Goal: Information Seeking & Learning: Learn about a topic

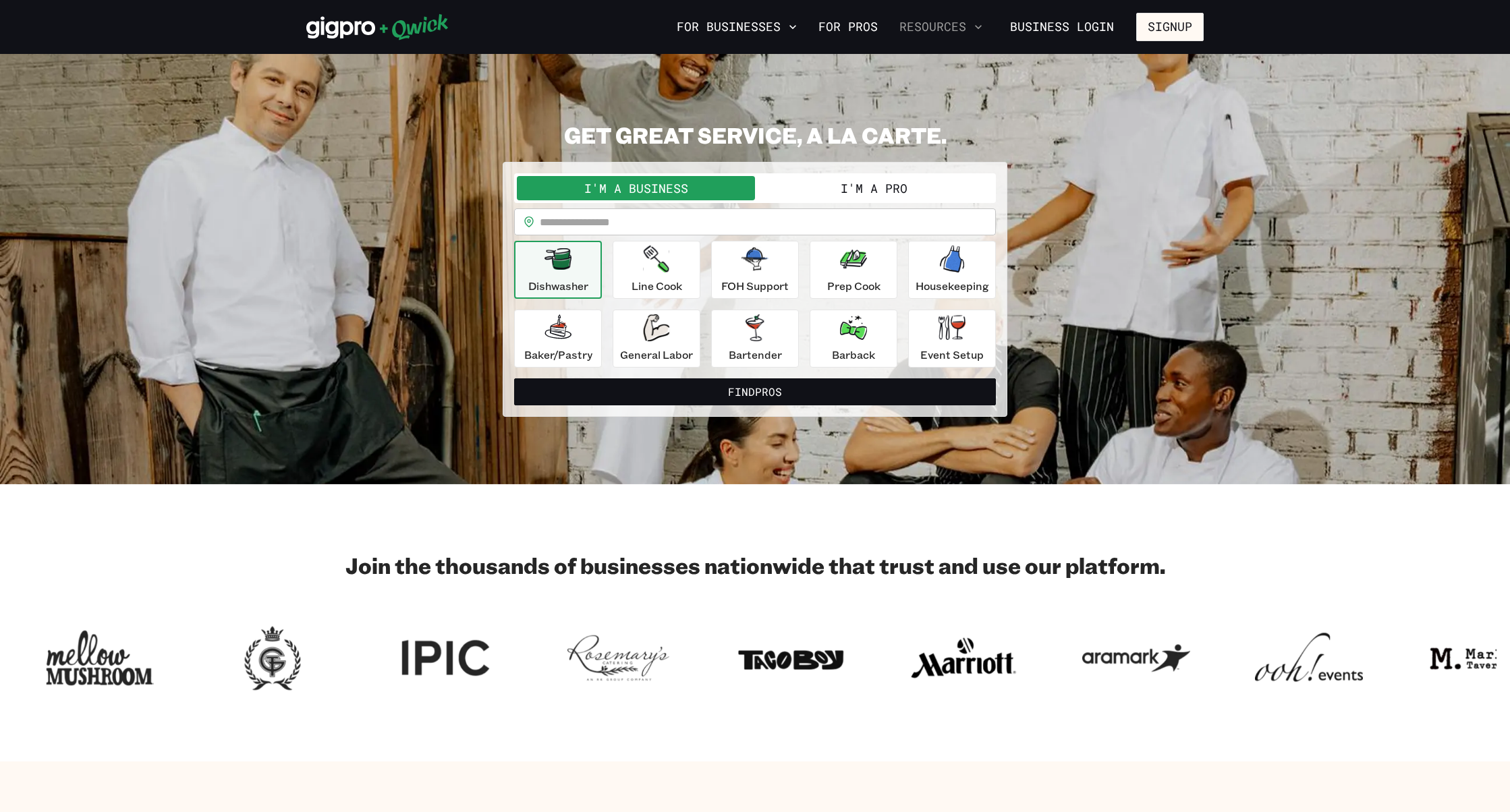
click at [904, 25] on button "Resources" at bounding box center [941, 27] width 94 height 23
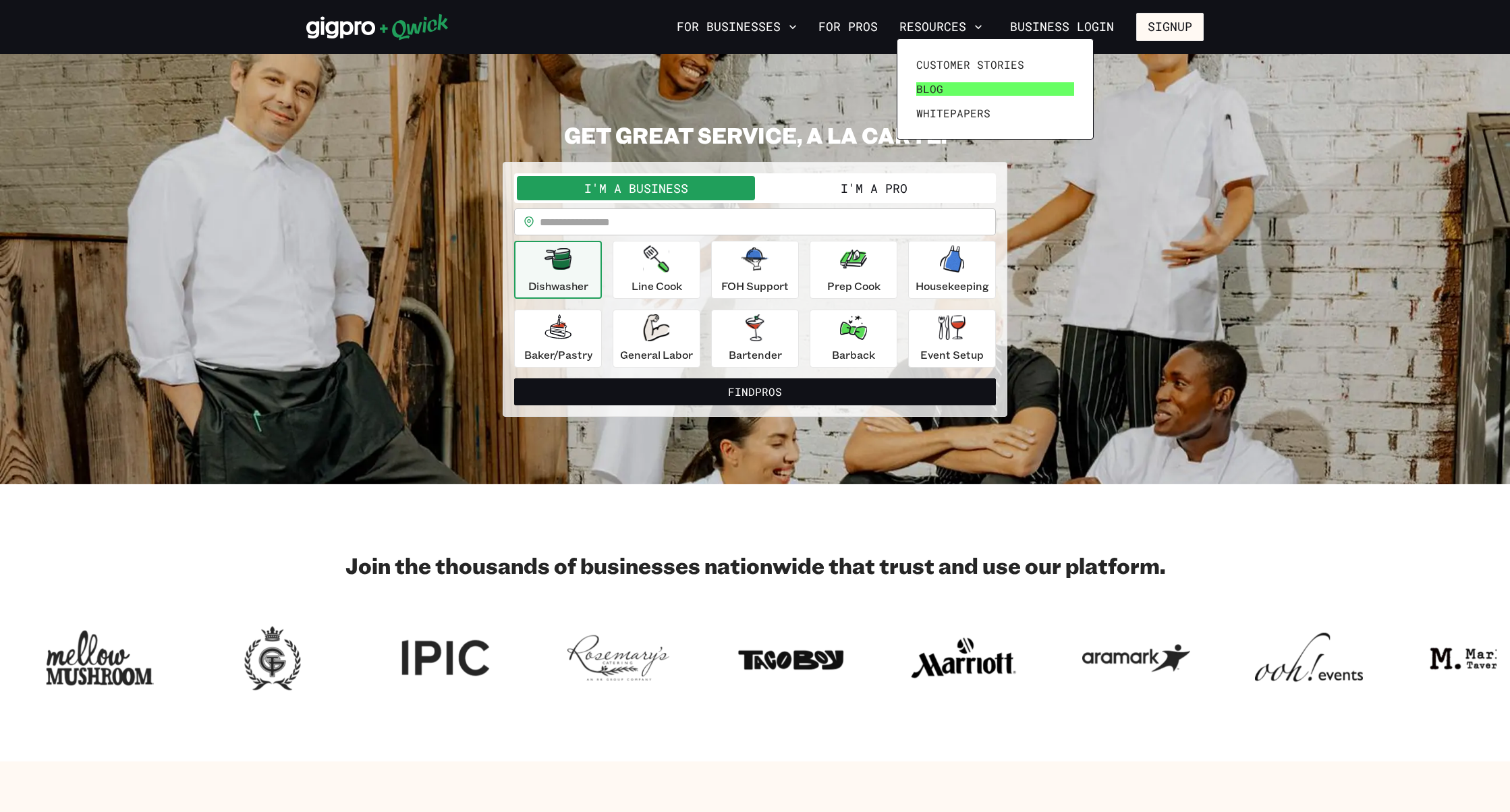
click at [945, 98] on link "Blog" at bounding box center [995, 89] width 169 height 25
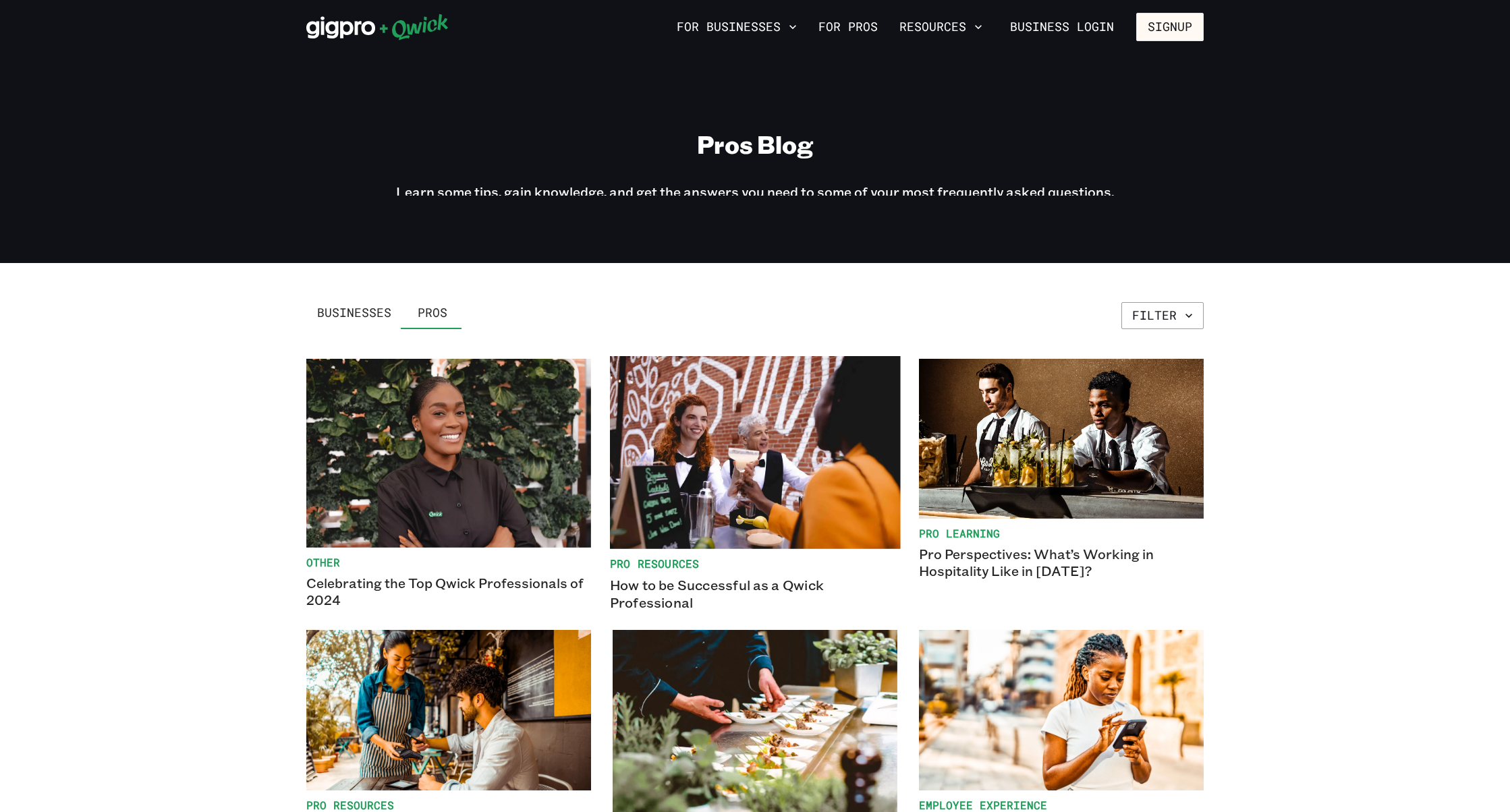
click at [713, 492] on img at bounding box center [755, 451] width 291 height 193
